Goal: Transaction & Acquisition: Purchase product/service

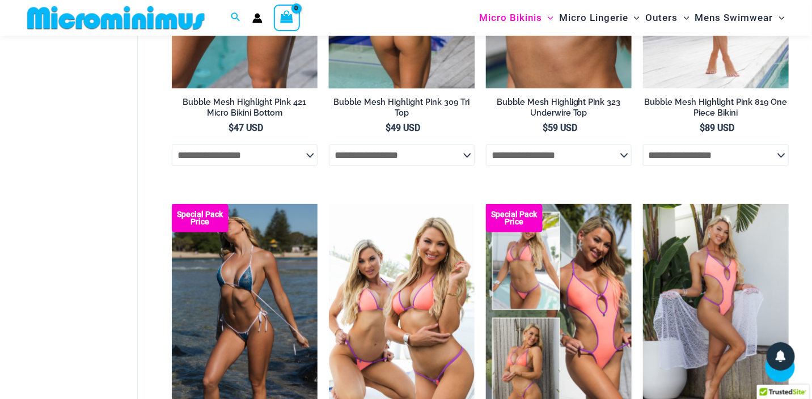
scroll to position [1577, 0]
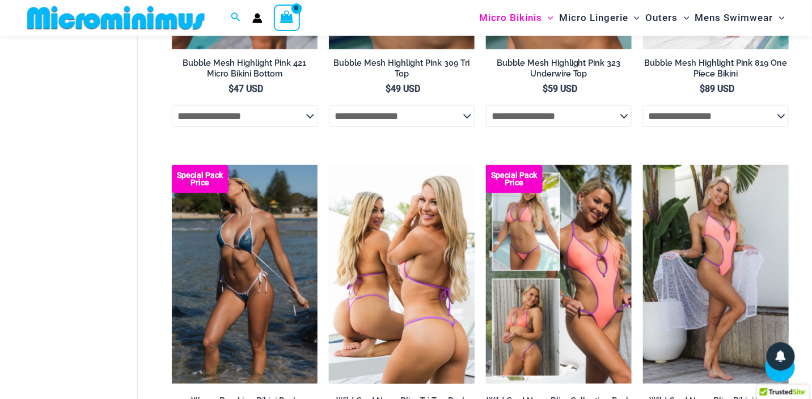
click at [401, 261] on img at bounding box center [402, 274] width 146 height 219
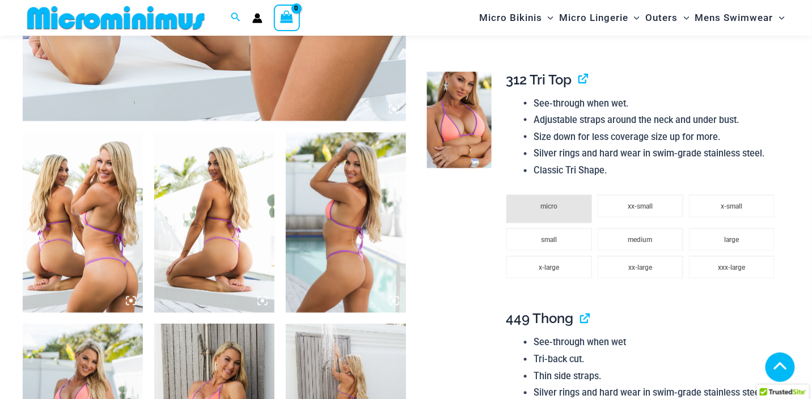
scroll to position [670, 0]
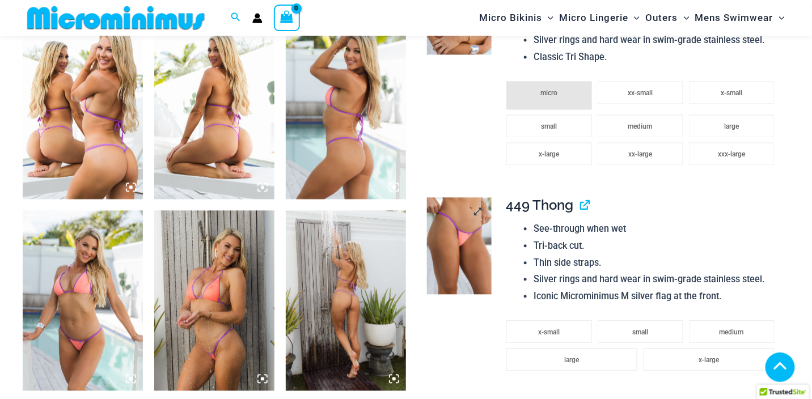
click at [452, 249] on img at bounding box center [459, 246] width 65 height 96
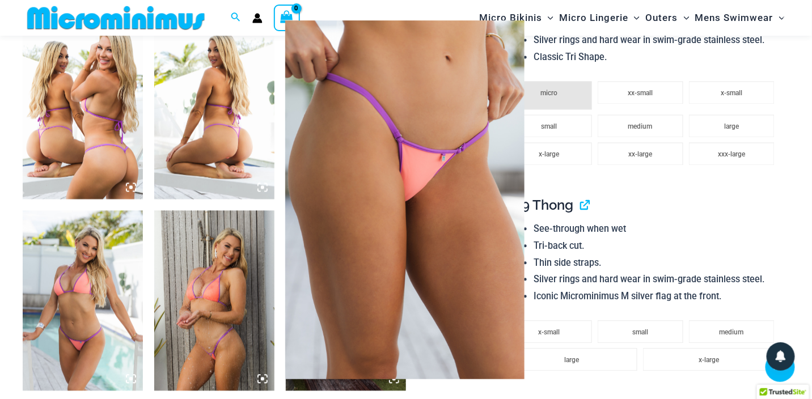
click at [722, 227] on div at bounding box center [406, 199] width 812 height 399
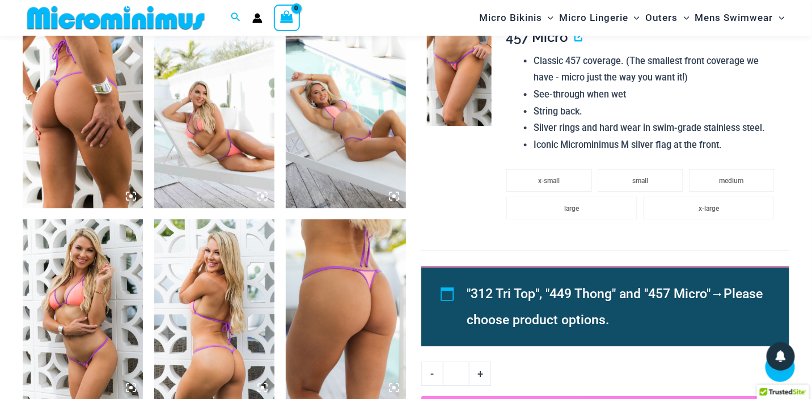
scroll to position [1010, 0]
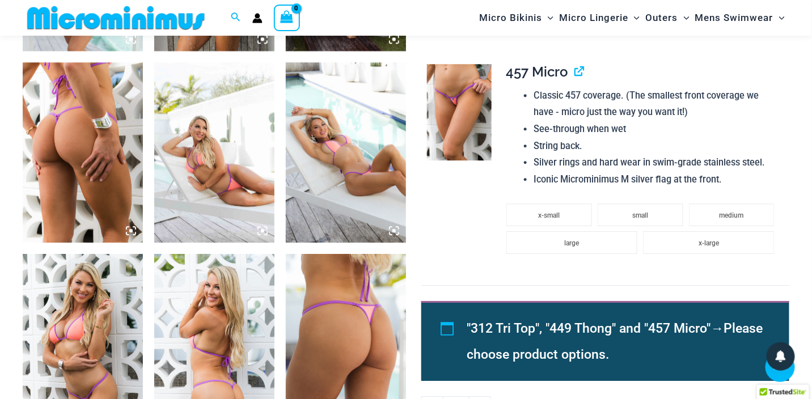
click at [224, 181] on img at bounding box center [214, 152] width 120 height 180
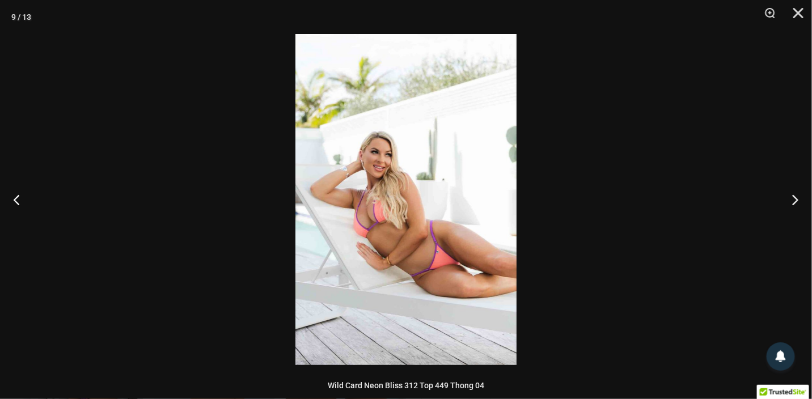
click at [440, 268] on img at bounding box center [405, 199] width 221 height 331
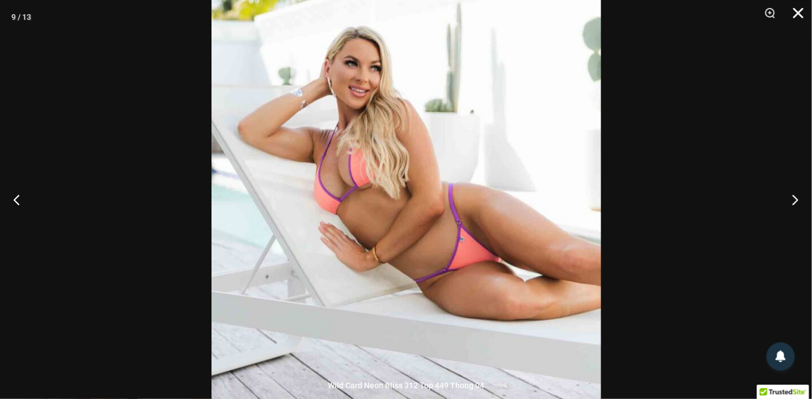
click at [798, 14] on button "Close" at bounding box center [794, 17] width 28 height 34
